Goal: Use online tool/utility

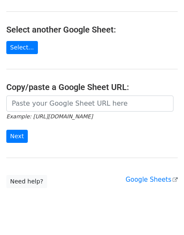
scroll to position [141, 0]
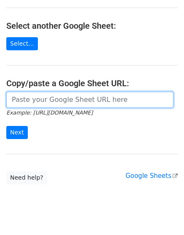
click at [50, 97] on input "url" at bounding box center [90, 100] width 168 height 16
paste input "https://docs.google.com/spreadsheets/d/1gikrcv5Sn8LZ-HYGXzuR5_rHcVF_rEakWu1q6sH…"
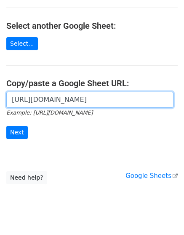
scroll to position [0, 177]
type input "https://docs.google.com/spreadsheets/d/1gikrcv5Sn8LZ-HYGXzuR5_rHcVF_rEakWu1q6sH…"
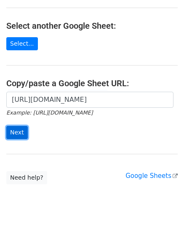
click at [18, 131] on input "Next" at bounding box center [17, 132] width 22 height 13
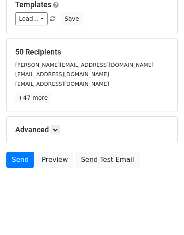
scroll to position [93, 0]
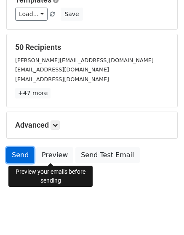
click at [26, 152] on link "Send" at bounding box center [20, 155] width 28 height 16
